Goal: Use online tool/utility: Utilize a website feature to perform a specific function

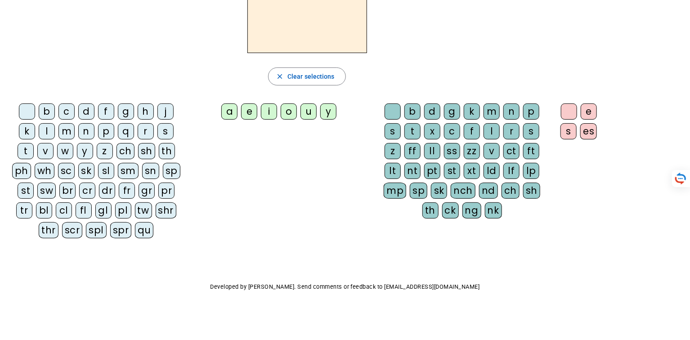
scroll to position [94, 0]
click at [98, 179] on div "sl" at bounding box center [106, 171] width 16 height 16
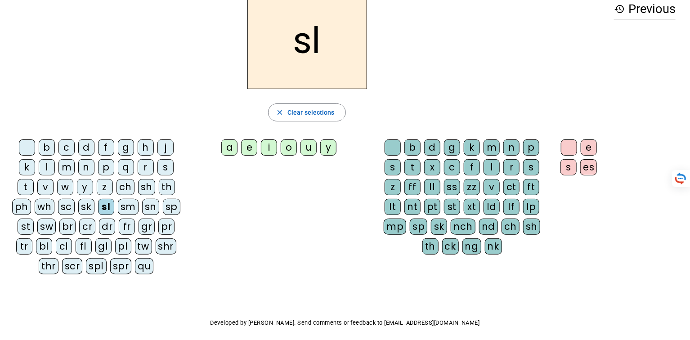
scroll to position [48, 0]
click at [261, 155] on div "i" at bounding box center [269, 147] width 16 height 16
click at [494, 155] on div "m" at bounding box center [491, 147] width 16 height 16
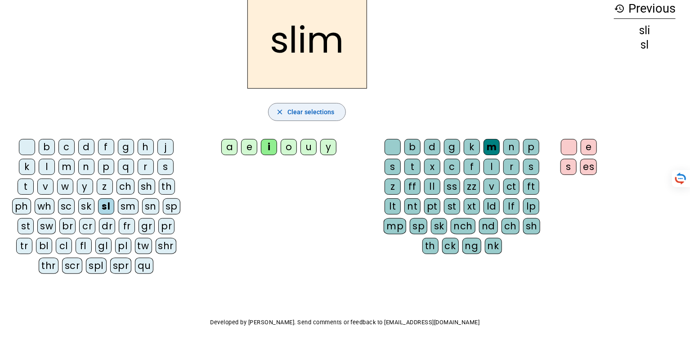
click at [300, 117] on span "Clear selections" at bounding box center [310, 112] width 47 height 11
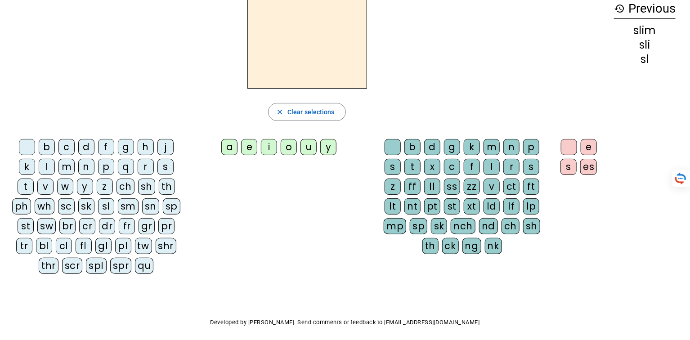
click at [72, 254] on div "cl" at bounding box center [64, 246] width 16 height 16
drag, startPoint x: 209, startPoint y: 163, endPoint x: 211, endPoint y: 175, distance: 12.7
click at [221, 155] on div "a" at bounding box center [229, 147] width 16 height 16
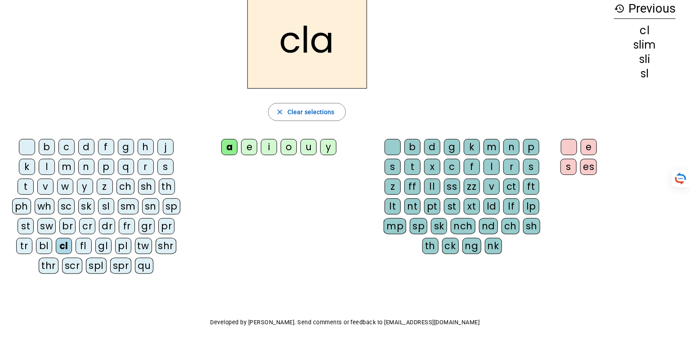
click at [523, 155] on div "p" at bounding box center [531, 147] width 16 height 16
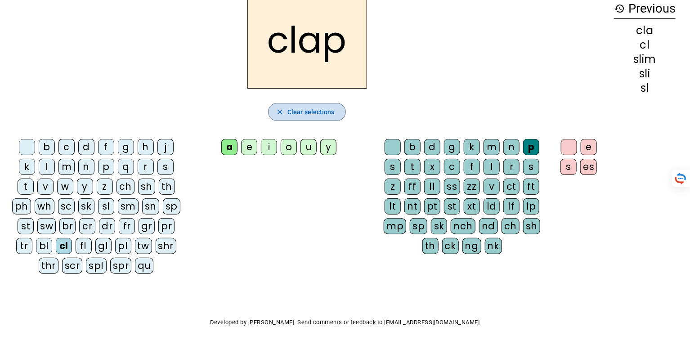
click at [281, 119] on span "button" at bounding box center [306, 112] width 77 height 22
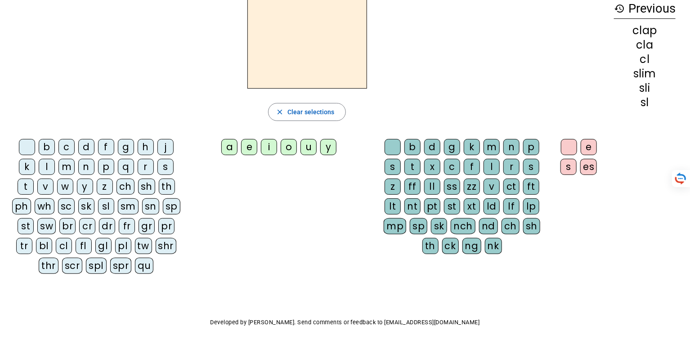
click at [52, 254] on div "bl" at bounding box center [44, 246] width 16 height 16
click at [280, 155] on div "o" at bounding box center [288, 147] width 16 height 16
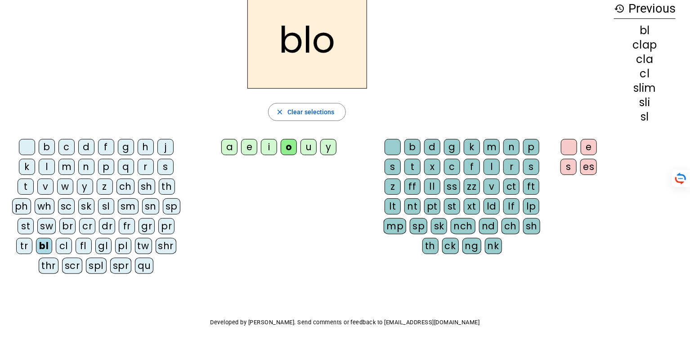
click at [442, 254] on div "ck" at bounding box center [450, 246] width 17 height 16
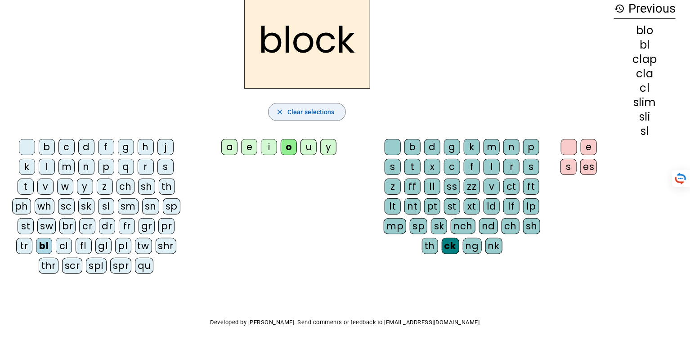
click at [291, 117] on span "Clear selections" at bounding box center [310, 112] width 47 height 11
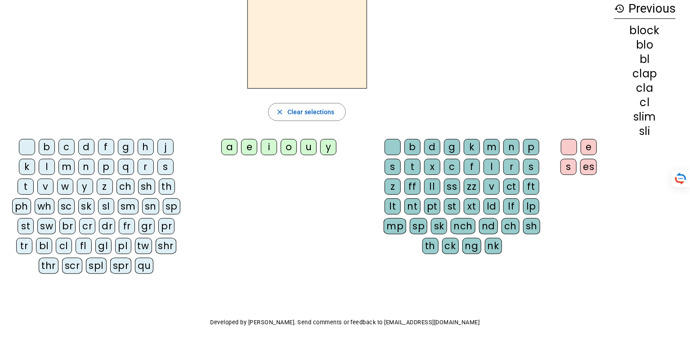
click at [55, 175] on div "l" at bounding box center [47, 167] width 16 height 16
click at [221, 155] on div "a" at bounding box center [229, 147] width 16 height 16
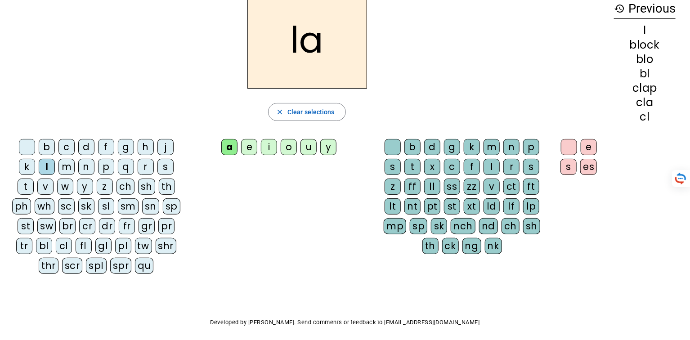
click at [479, 234] on div "nd" at bounding box center [488, 226] width 19 height 16
